Goal: Transaction & Acquisition: Purchase product/service

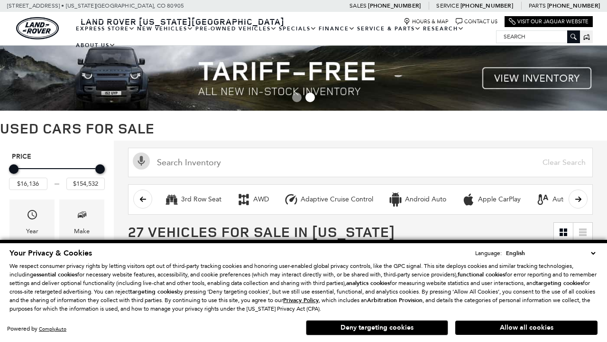
scroll to position [400, 0]
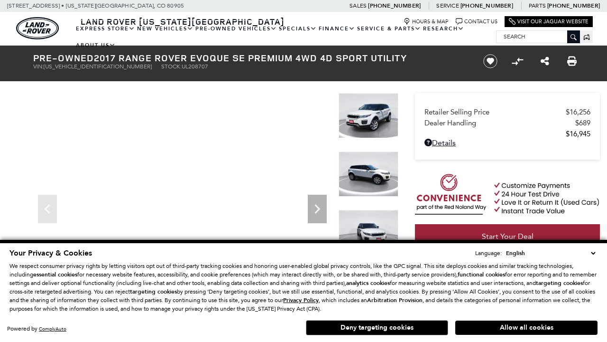
scroll to position [507, 0]
